Goal: Task Accomplishment & Management: Use online tool/utility

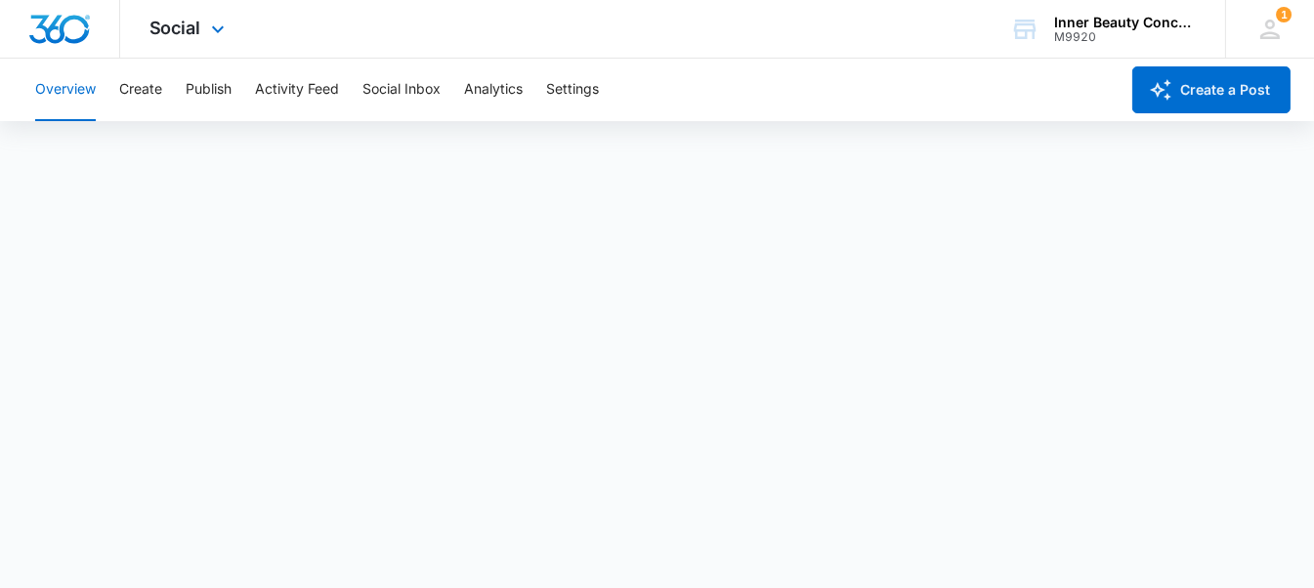
click at [175, 50] on div "Social Apps Reputation Websites Forms CRM Email Social Shop Payments POS Conten…" at bounding box center [189, 29] width 139 height 58
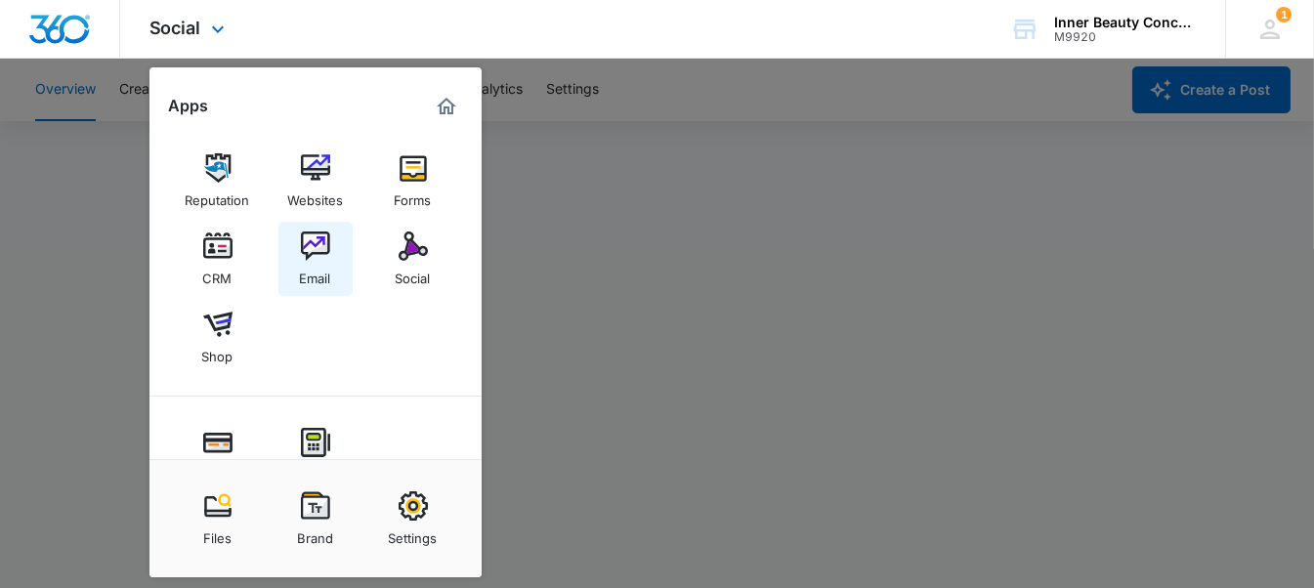
click at [315, 232] on img at bounding box center [315, 246] width 29 height 29
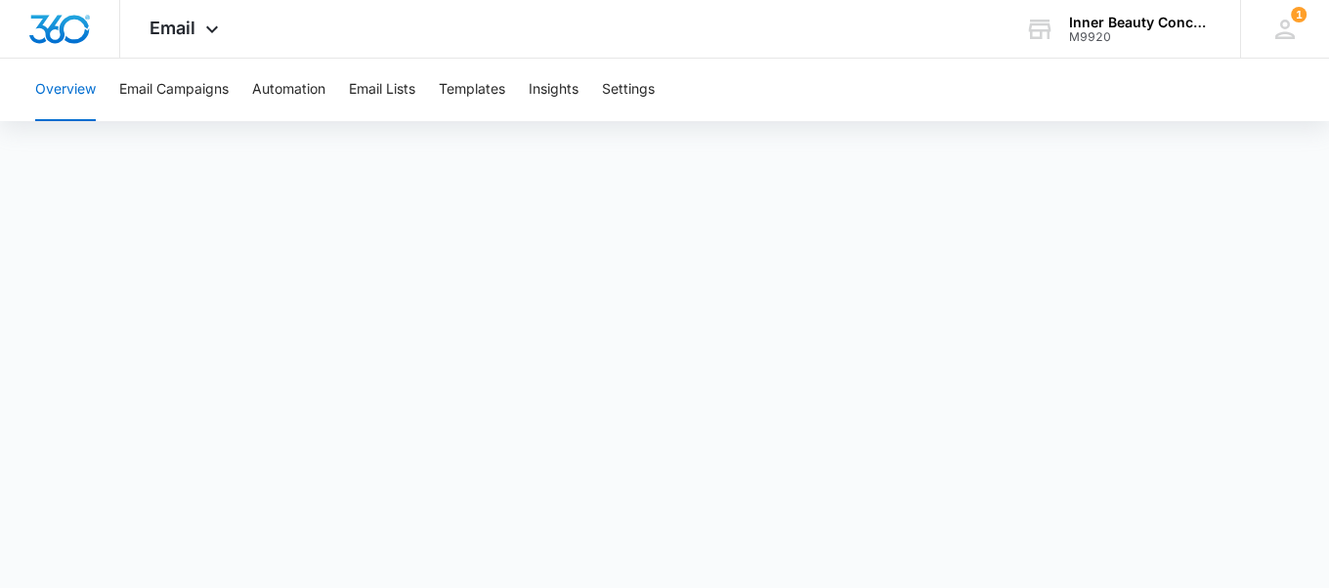
click at [817, 117] on div "Overview Email Campaigns Automation Email Lists Templates Insights Settings" at bounding box center [664, 90] width 1282 height 63
click at [177, 97] on button "Email Campaigns" at bounding box center [173, 90] width 109 height 63
click at [216, 17] on div "Email Apps Reputation Websites Forms CRM Email Social Shop Payments POS Content…" at bounding box center [186, 29] width 133 height 58
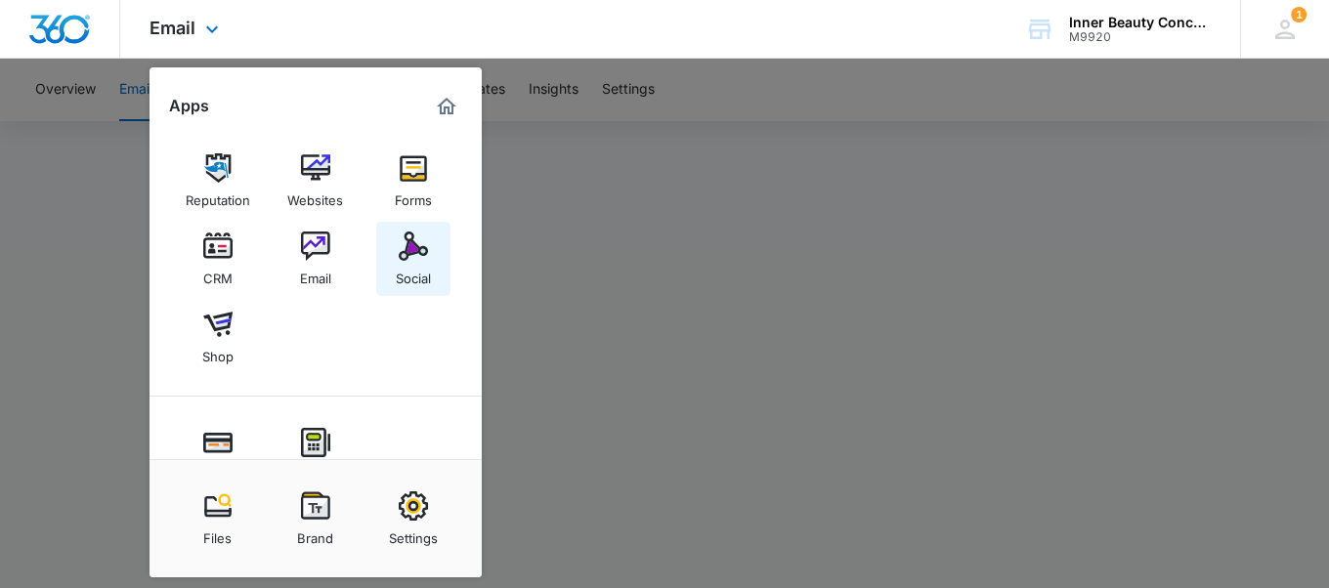
click at [406, 250] on img at bounding box center [413, 246] width 29 height 29
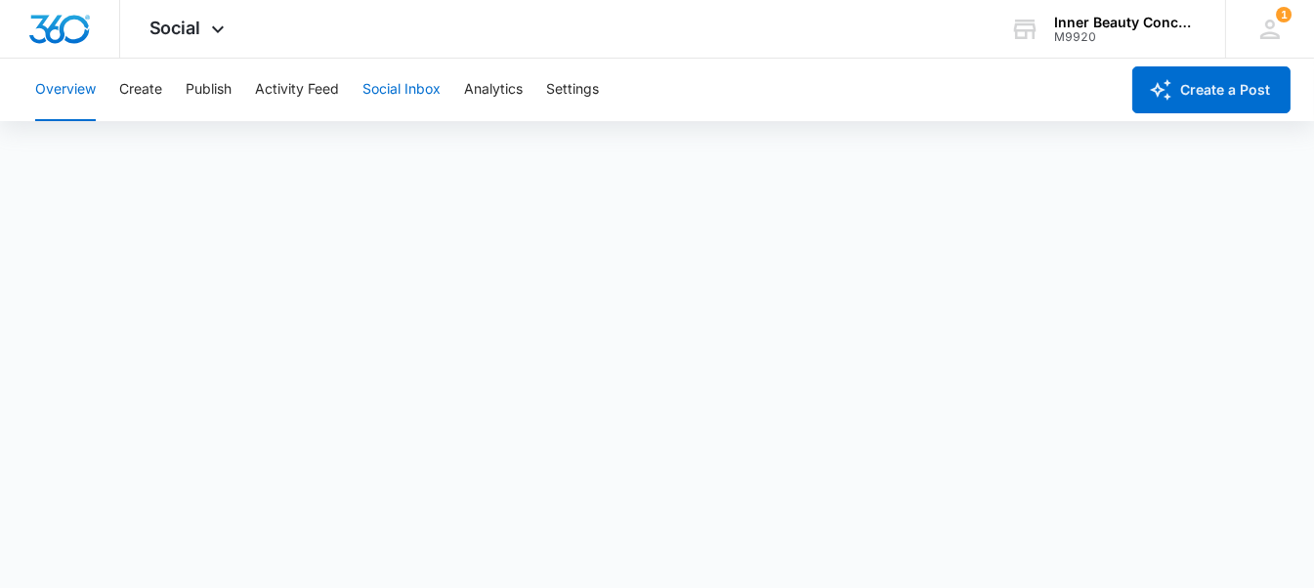
scroll to position [6, 0]
